Goal: Transaction & Acquisition: Purchase product/service

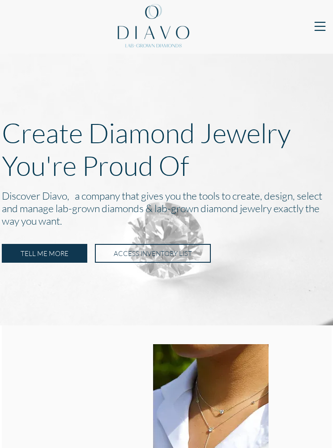
click at [316, 36] on button "Toggle navigation" at bounding box center [320, 27] width 26 height 20
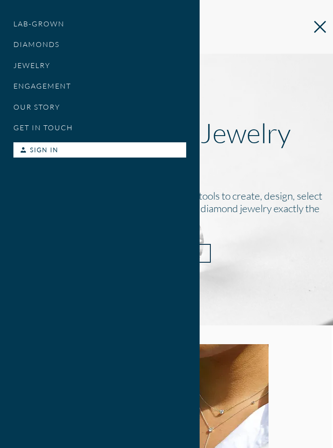
click at [28, 42] on link "DIAMONDS" at bounding box center [99, 44] width 173 height 21
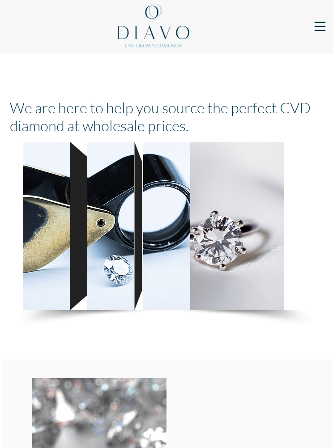
click at [321, 23] on span "Toggle navigation" at bounding box center [320, 27] width 16 height 16
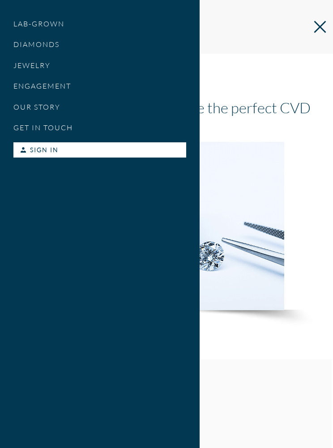
click at [26, 66] on link "JEWELRY" at bounding box center [99, 65] width 173 height 21
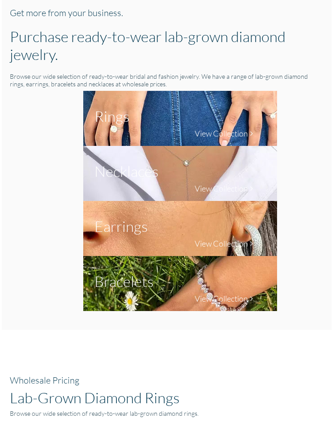
scroll to position [350, 0]
click at [117, 184] on img at bounding box center [180, 173] width 194 height 55
click at [144, 180] on h1 "Necklaces" at bounding box center [126, 171] width 64 height 18
click at [216, 188] on h4 "View Collection" at bounding box center [221, 188] width 53 height 10
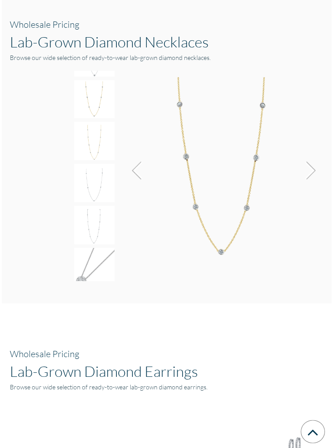
scroll to position [1090, 0]
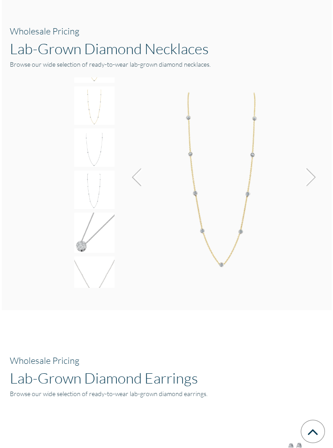
click at [315, 177] on img at bounding box center [308, 178] width 24 height 24
click at [312, 178] on img at bounding box center [308, 177] width 24 height 24
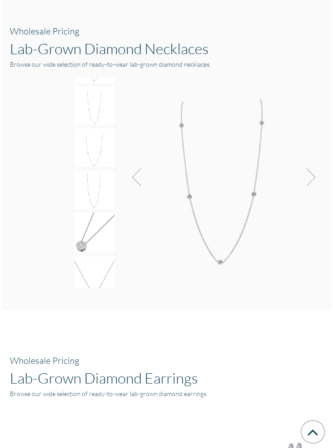
click at [310, 179] on img at bounding box center [308, 177] width 24 height 24
click at [312, 179] on img at bounding box center [308, 177] width 24 height 24
